Goal: Transaction & Acquisition: Purchase product/service

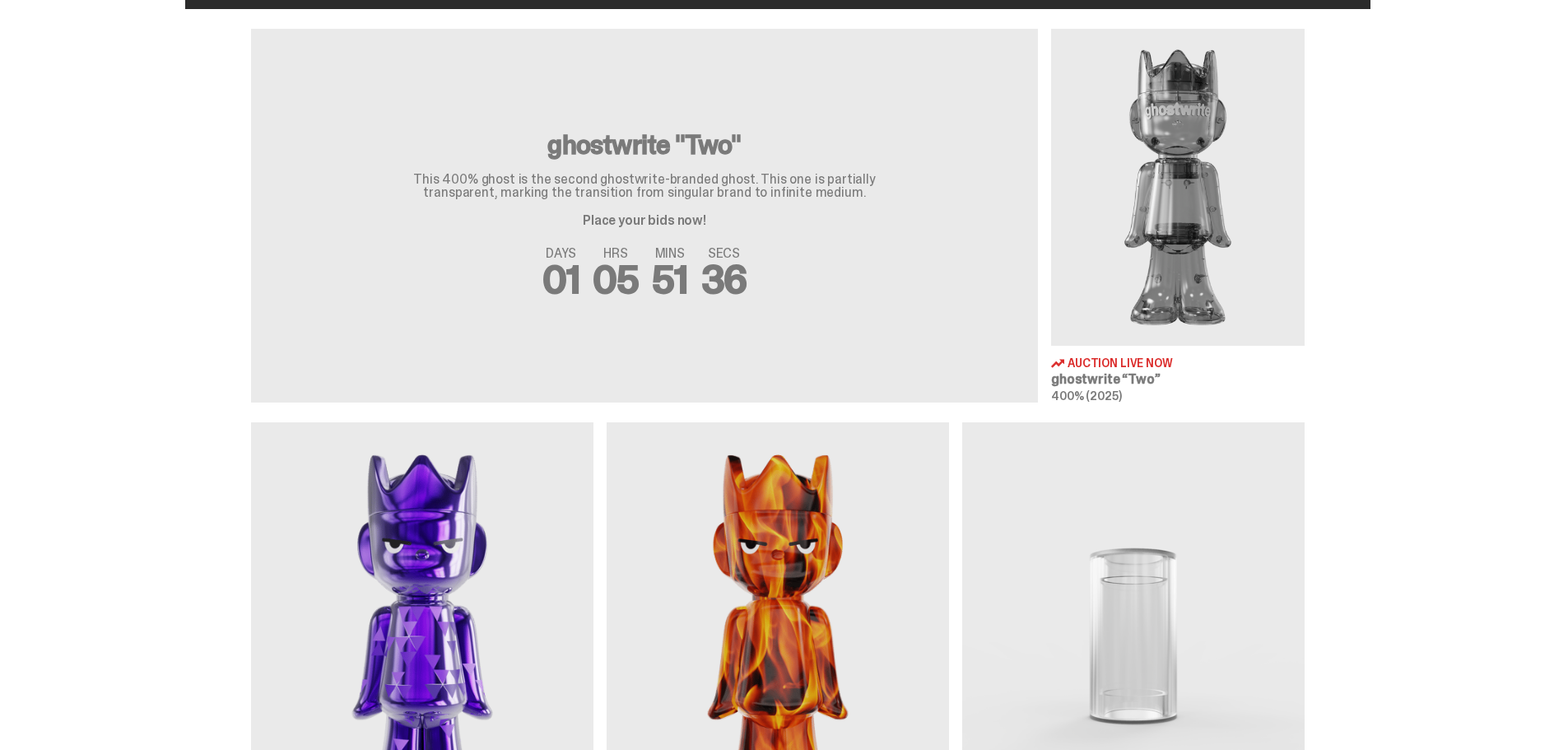
scroll to position [552, 0]
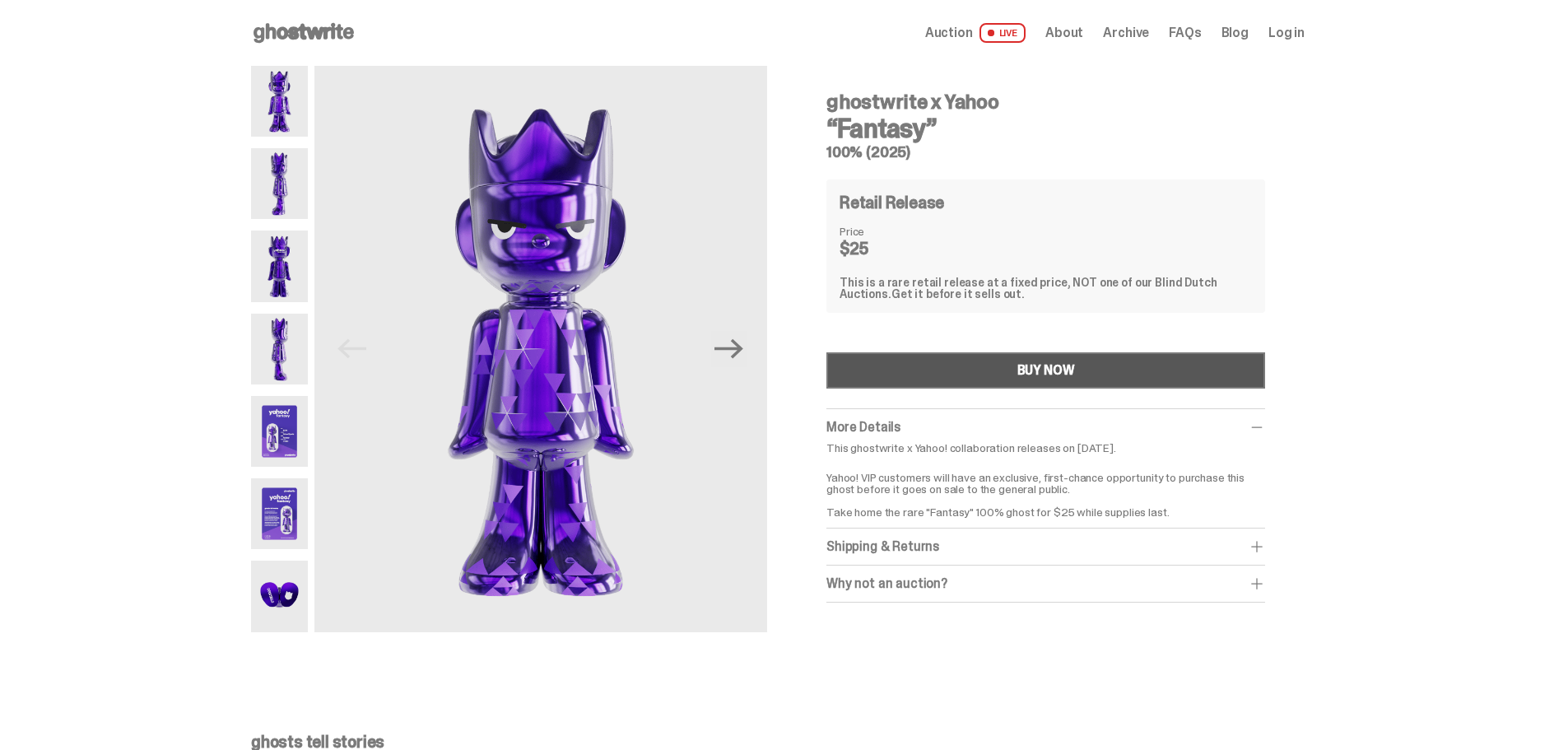
click at [1049, 376] on div "BUY NOW" at bounding box center [1046, 371] width 58 height 14
